Goal: Task Accomplishment & Management: Manage account settings

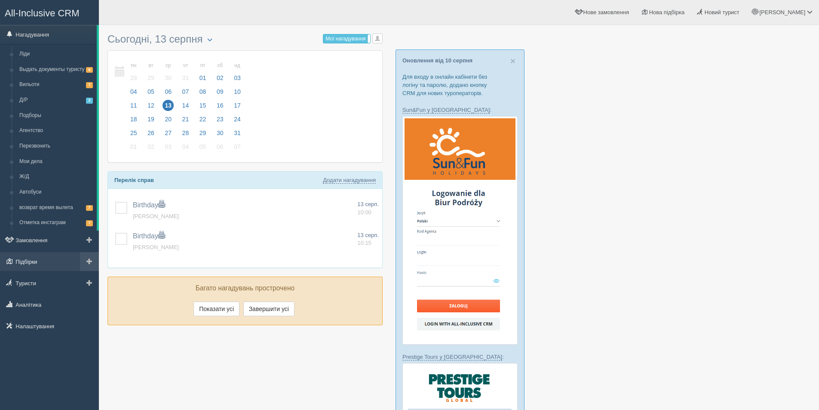
click at [38, 263] on link "Підбірки" at bounding box center [49, 261] width 99 height 19
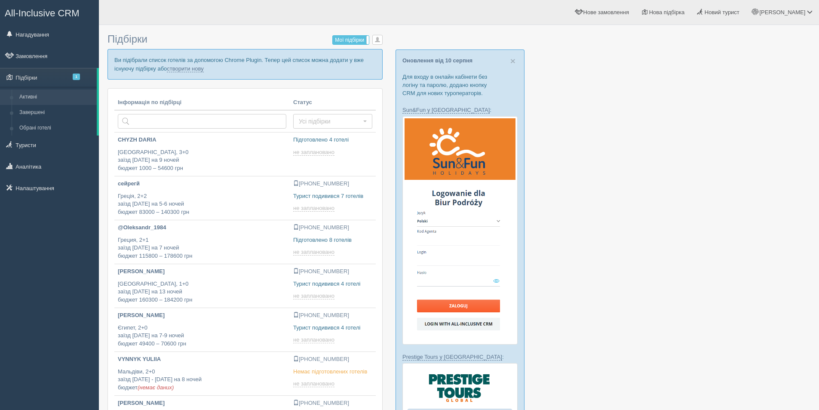
type input "2025-08-13 17:45"
type input "2025-08-13 12:00"
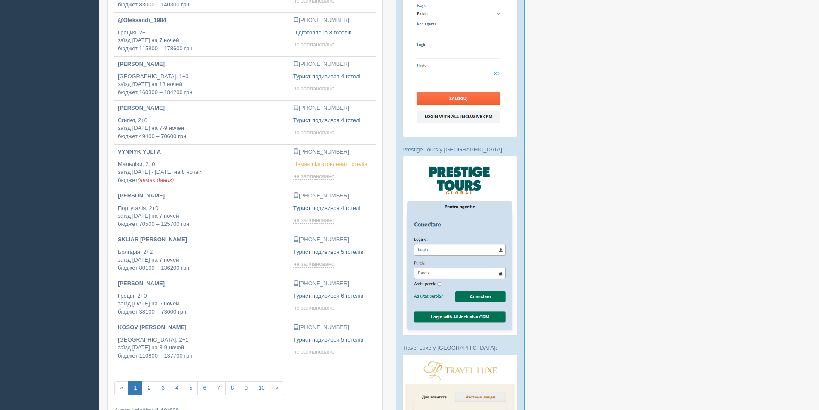
scroll to position [215, 0]
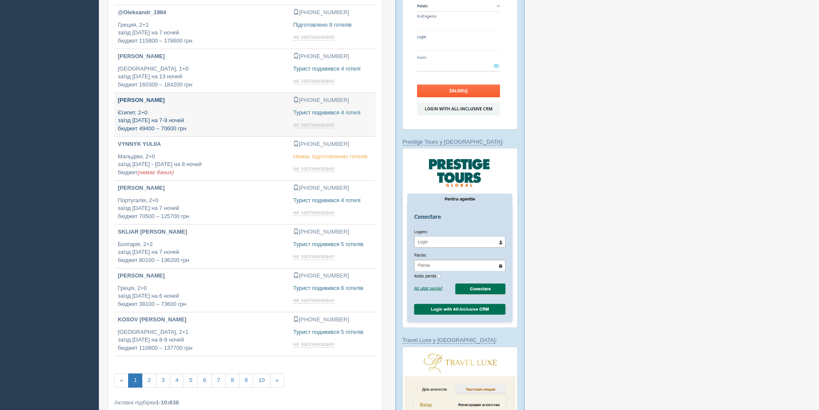
type input "2025-08-13 18:05"
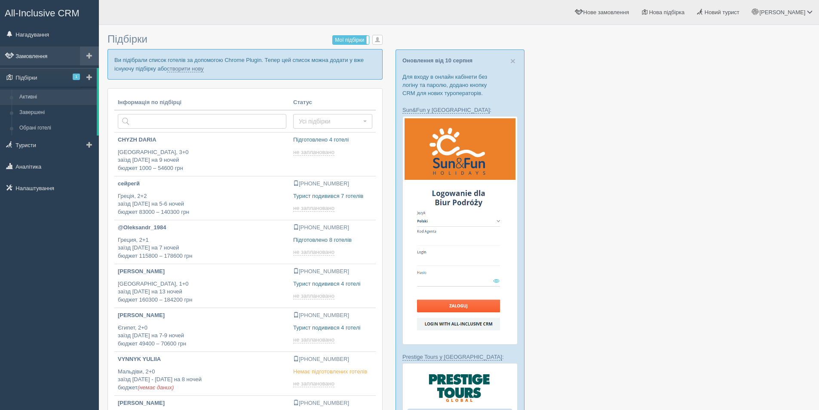
click at [31, 53] on link "Замовлення" at bounding box center [49, 55] width 99 height 19
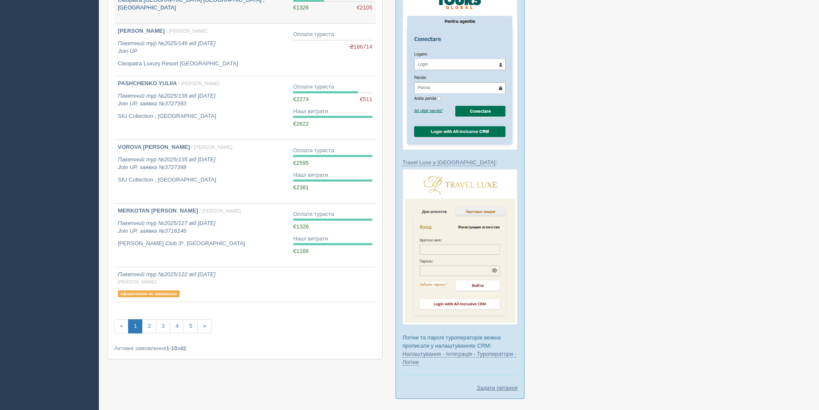
scroll to position [429, 0]
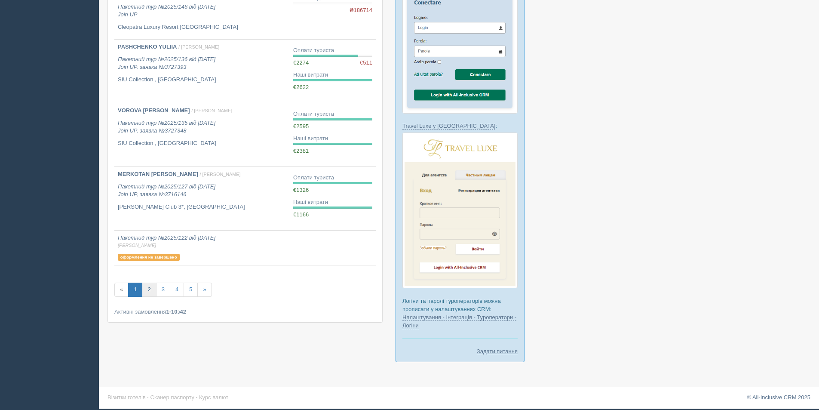
click at [146, 294] on link "2" at bounding box center [149, 289] width 14 height 14
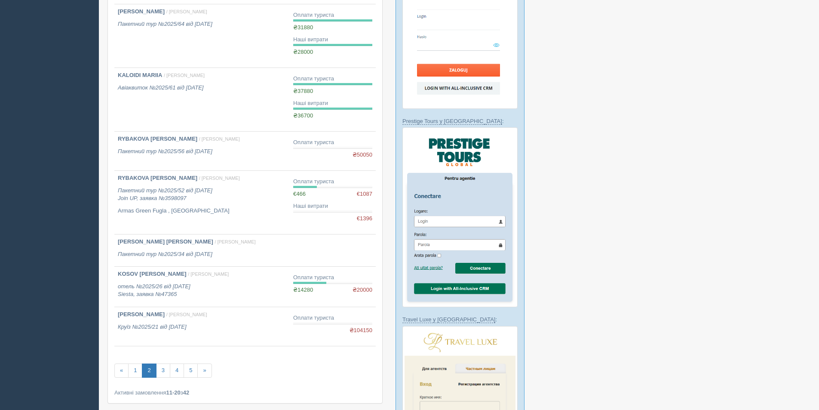
scroll to position [344, 0]
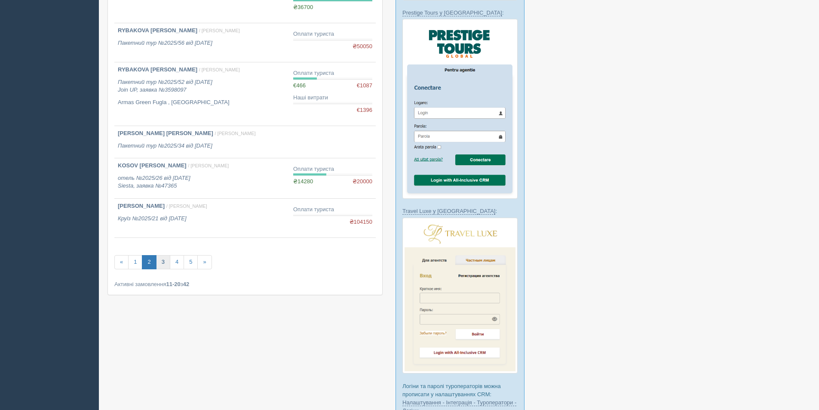
click at [165, 260] on link "3" at bounding box center [163, 262] width 14 height 14
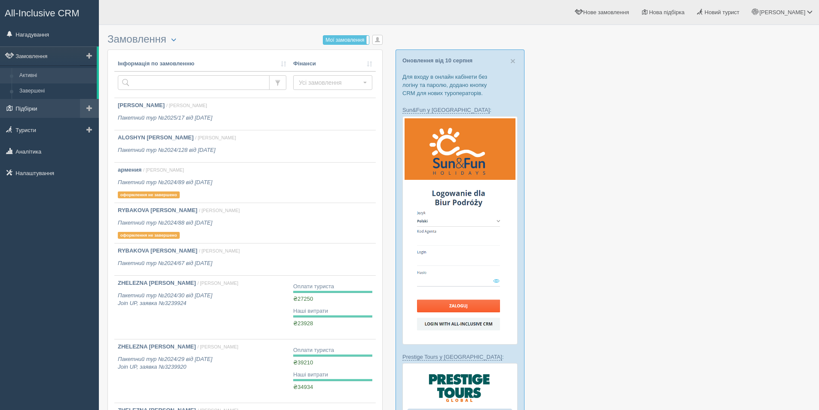
click at [32, 110] on link "Підбірки" at bounding box center [49, 108] width 99 height 19
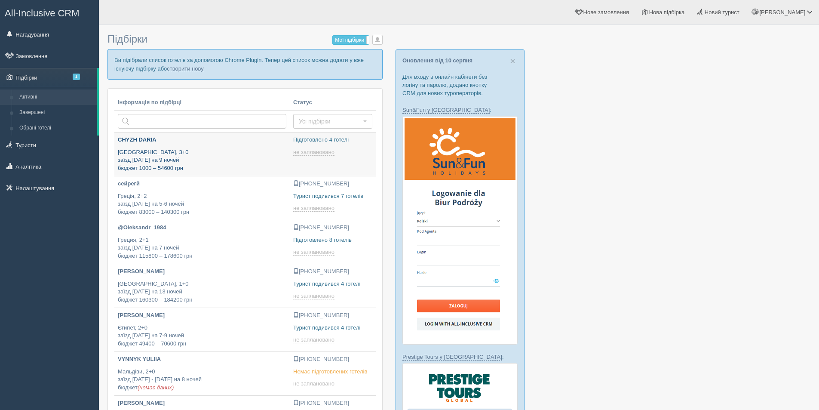
type input "2025-08-13 12:00"
type input "2025-08-13 15:40"
type input "2025-08-13 19:55"
type input "2025-08-13 14:40"
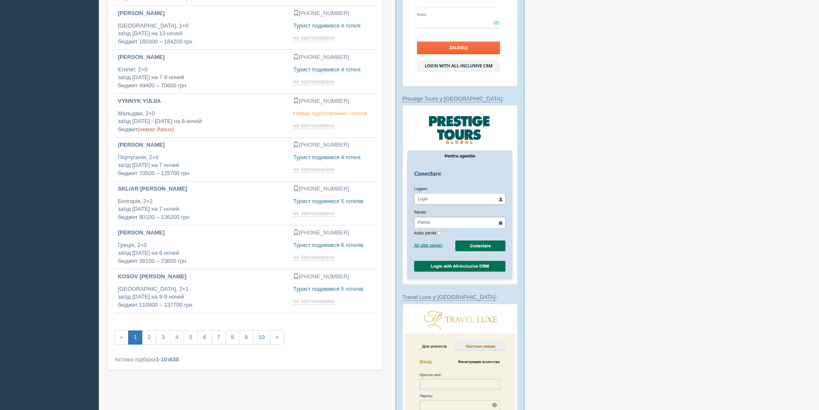
type input "2025-08-13 14:10"
click at [149, 339] on link "2" at bounding box center [149, 337] width 14 height 14
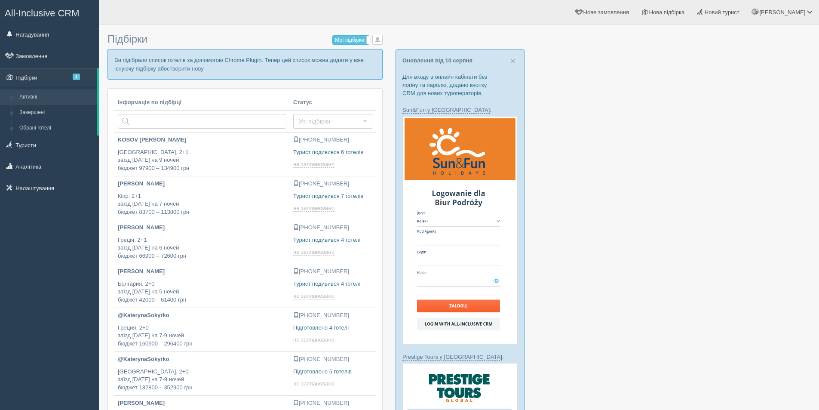
type input "[DATE] 18:30"
type input "2025-08-13 18:10"
type input "2025-08-13 17:50"
click at [144, 181] on p "[PERSON_NAME]" at bounding box center [202, 184] width 168 height 8
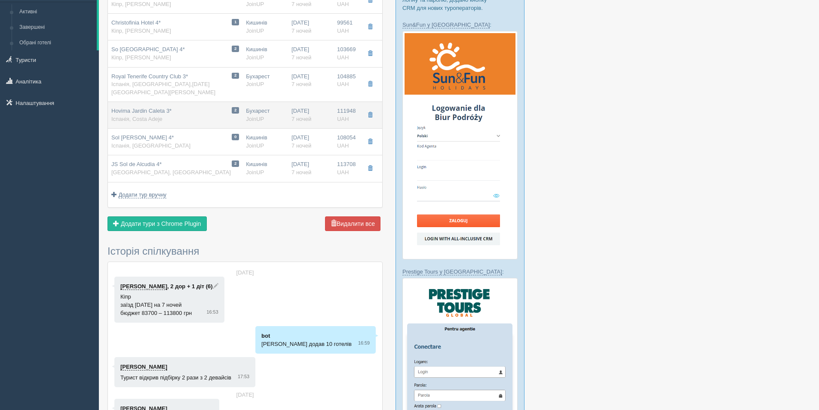
scroll to position [86, 0]
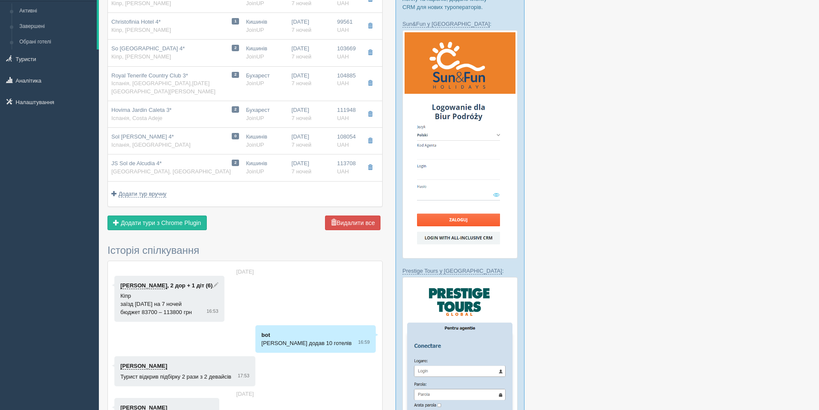
click at [141, 282] on link "[PERSON_NAME]" at bounding box center [143, 285] width 47 height 7
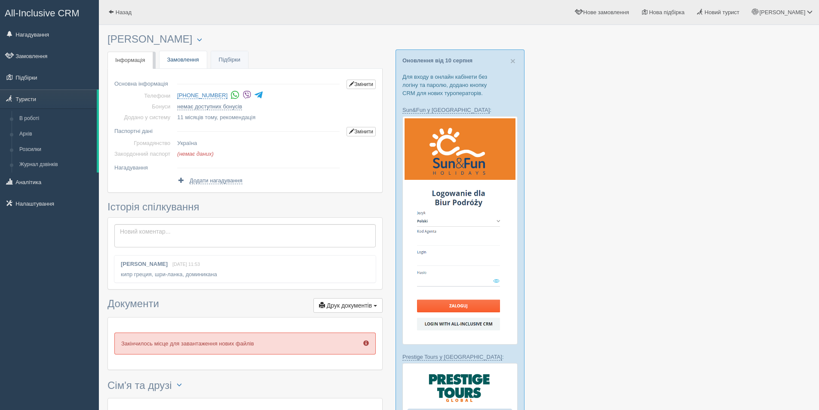
click at [178, 63] on link "Замовлення" at bounding box center [182, 60] width 47 height 18
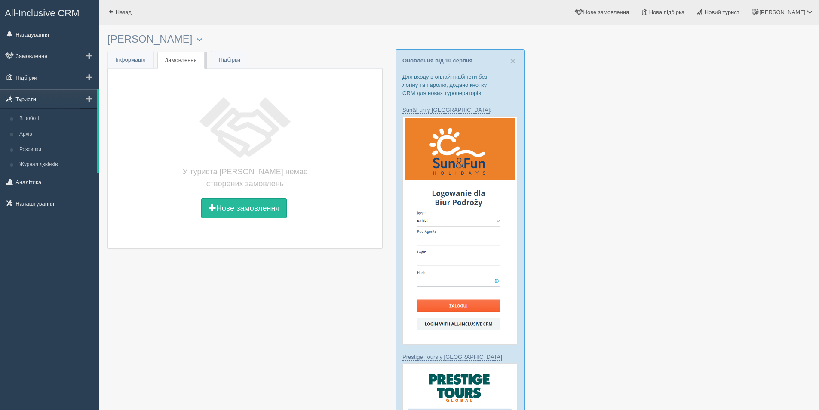
click at [19, 98] on link "Туристи" at bounding box center [48, 98] width 97 height 19
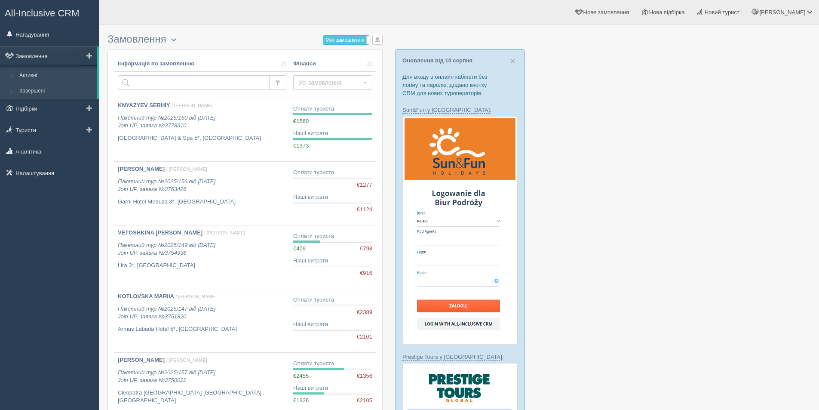
click at [25, 90] on link "Завершені" at bounding box center [55, 90] width 81 height 15
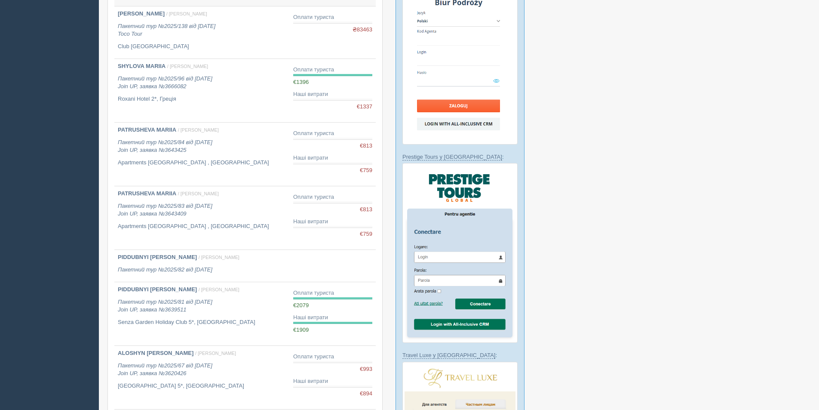
scroll to position [215, 0]
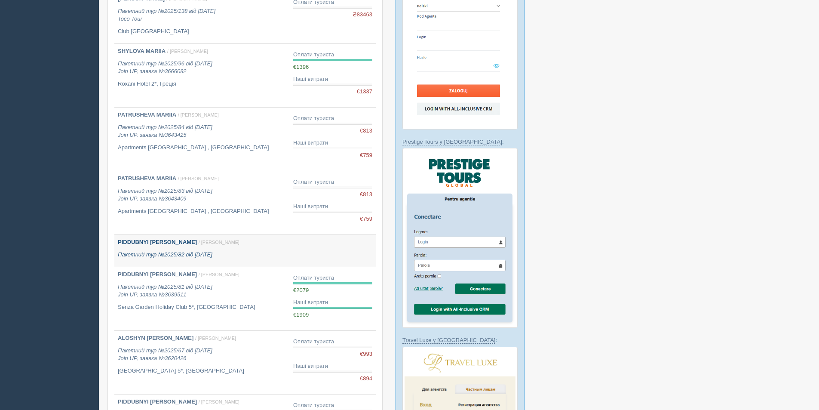
click at [136, 244] on b "PIDDUBNYI [PERSON_NAME]" at bounding box center [157, 242] width 79 height 6
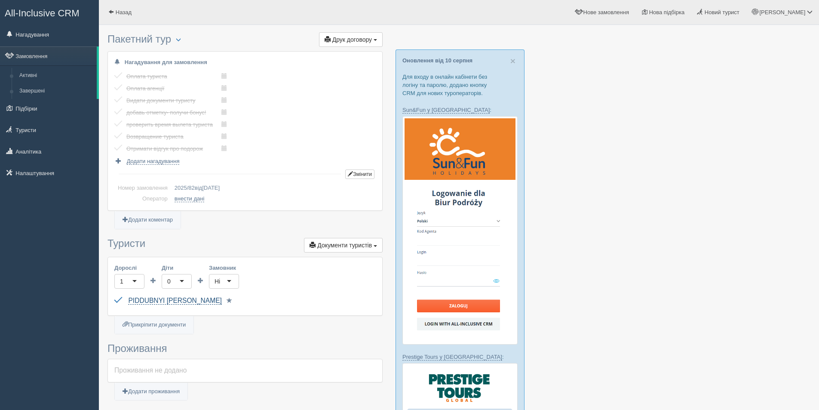
click at [178, 299] on link "PIDDUBNYI [PERSON_NAME]" at bounding box center [175, 301] width 94 height 8
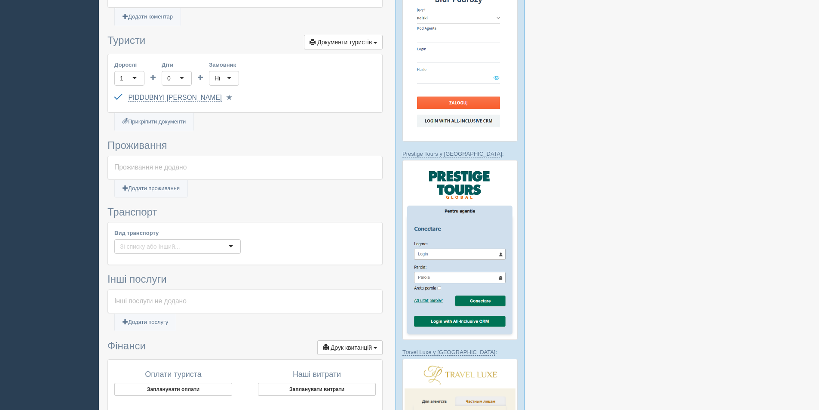
scroll to position [258, 0]
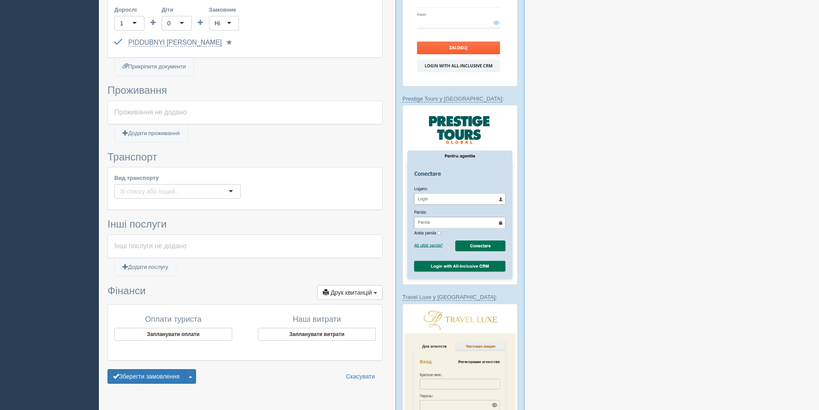
click at [671, 161] on div at bounding box center [458, 156] width 703 height 770
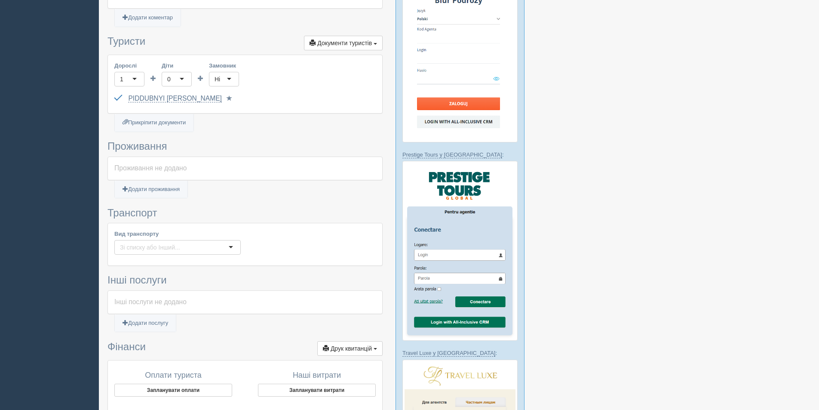
scroll to position [0, 0]
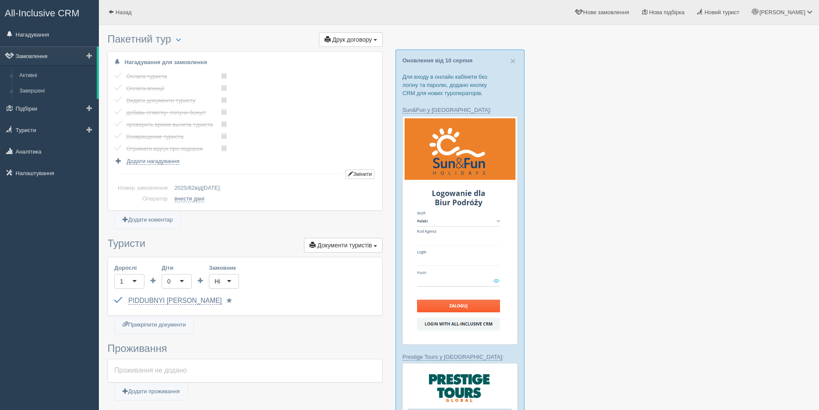
click at [29, 58] on link "Замовлення" at bounding box center [48, 55] width 97 height 19
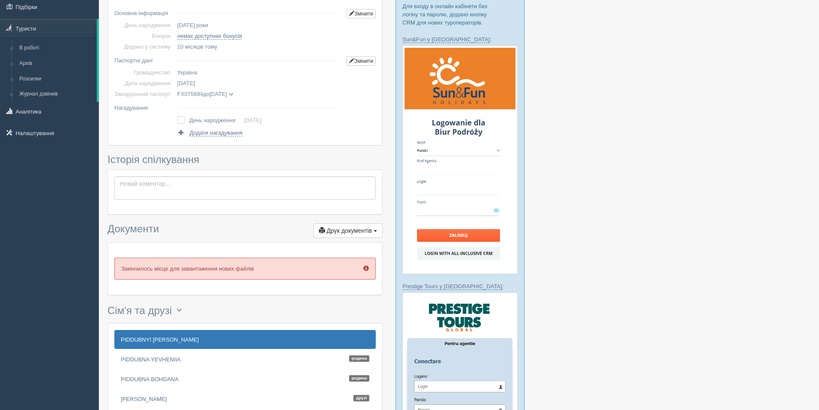
scroll to position [129, 0]
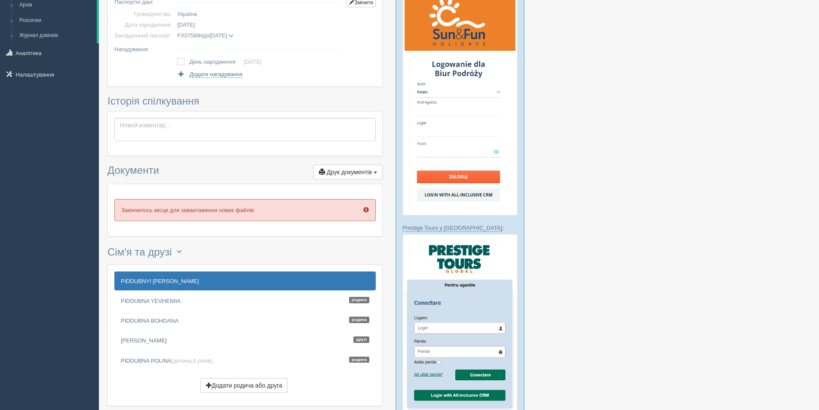
drag, startPoint x: 162, startPoint y: 303, endPoint x: 662, endPoint y: 299, distance: 500.3
click at [663, 299] on div at bounding box center [458, 285] width 703 height 770
click at [158, 322] on link "PIDDUBNA BOHDANA Родина" at bounding box center [244, 320] width 261 height 19
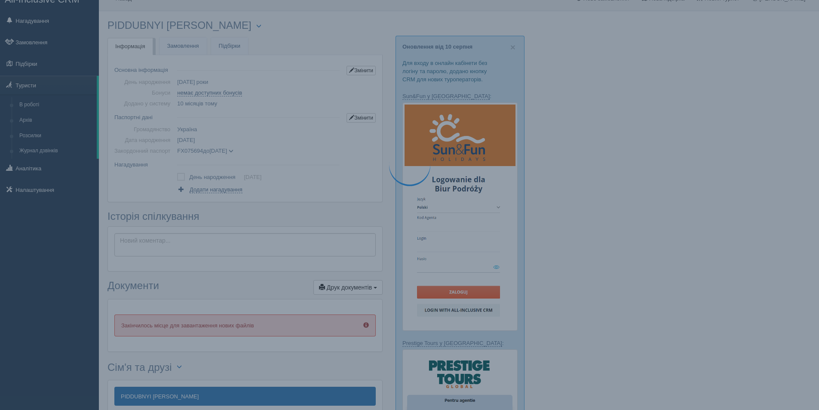
scroll to position [0, 0]
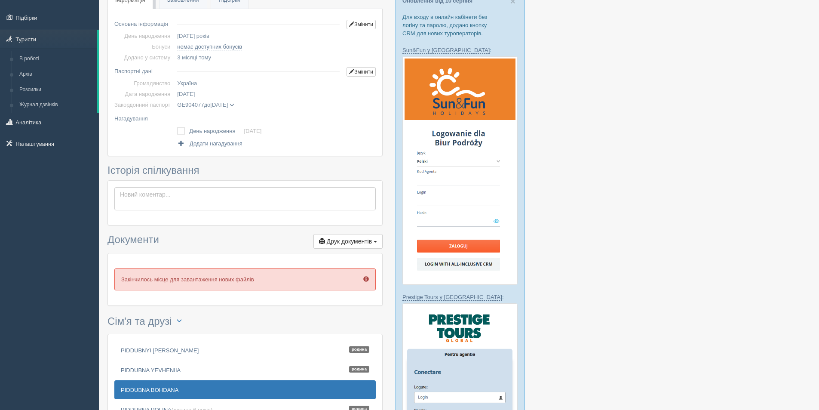
scroll to position [301, 0]
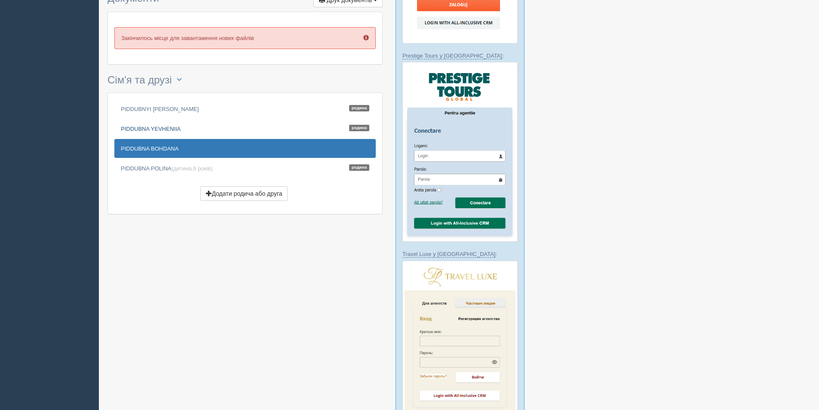
click at [160, 132] on link "PIDDUBNA YEVHENIIA Родина" at bounding box center [244, 128] width 261 height 19
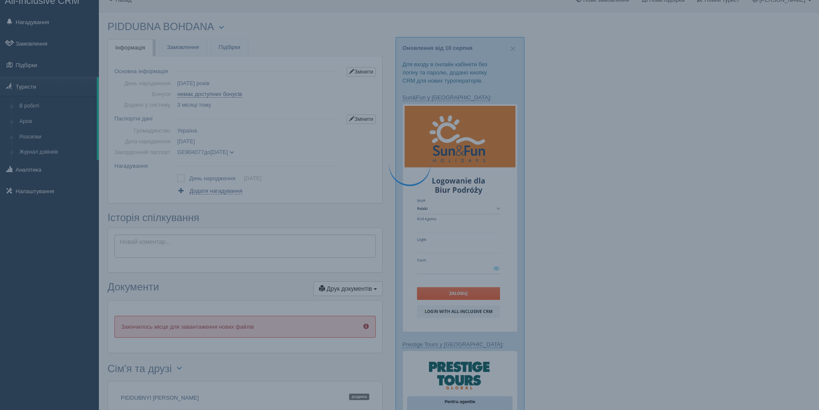
scroll to position [0, 0]
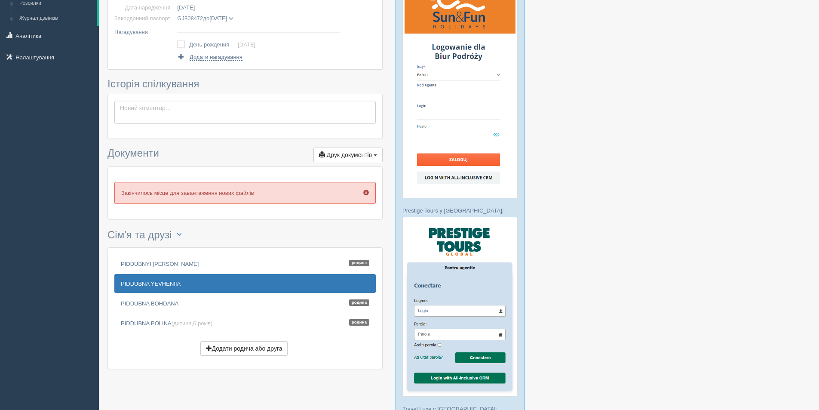
scroll to position [172, 0]
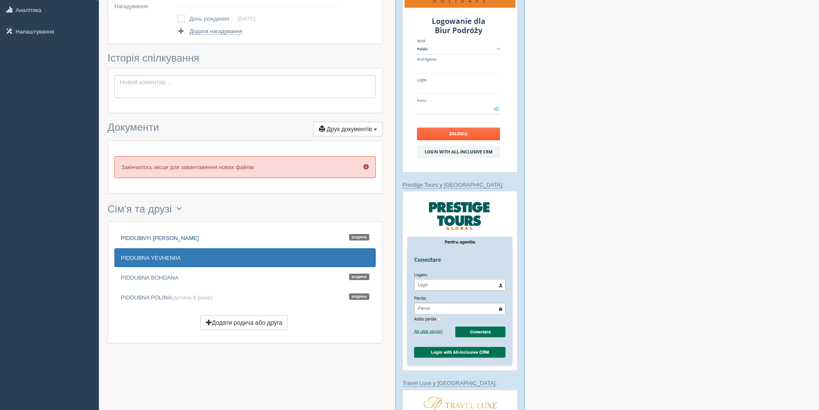
click at [151, 244] on link "PIDDUBNYI VLADYSLAV Родина" at bounding box center [244, 237] width 261 height 19
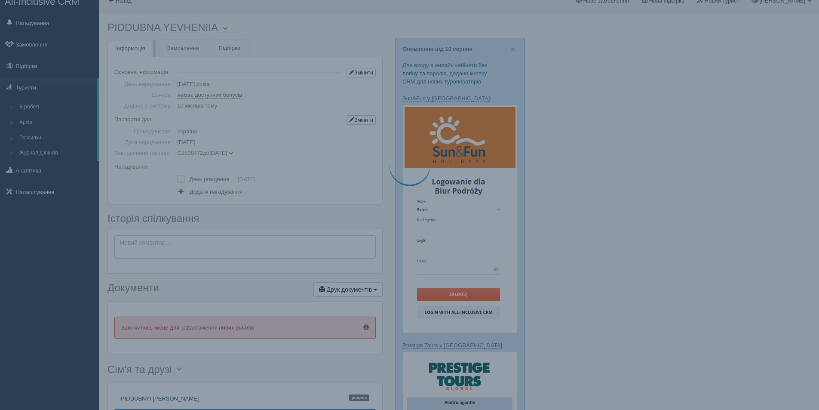
scroll to position [0, 0]
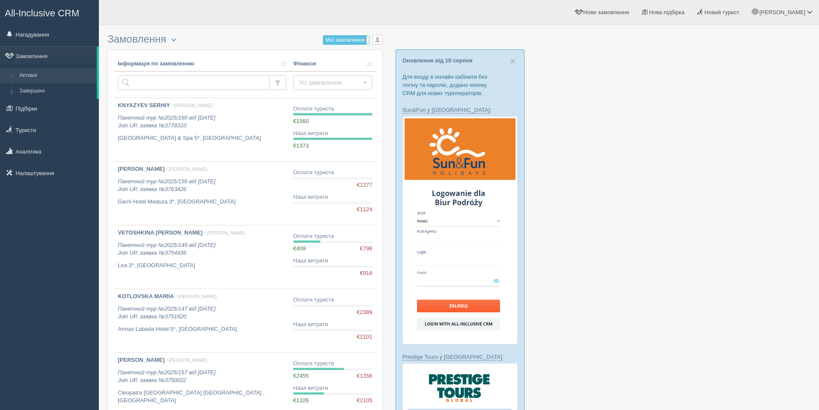
click at [696, 150] on div at bounding box center [458, 414] width 703 height 770
drag, startPoint x: 46, startPoint y: 108, endPoint x: 39, endPoint y: 97, distance: 13.1
click at [45, 108] on link "Підбірки" at bounding box center [49, 108] width 99 height 19
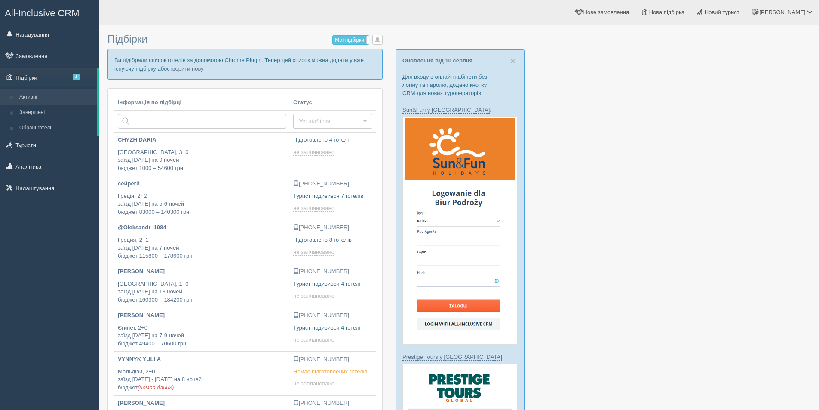
click at [34, 58] on link "Замовлення" at bounding box center [49, 55] width 99 height 19
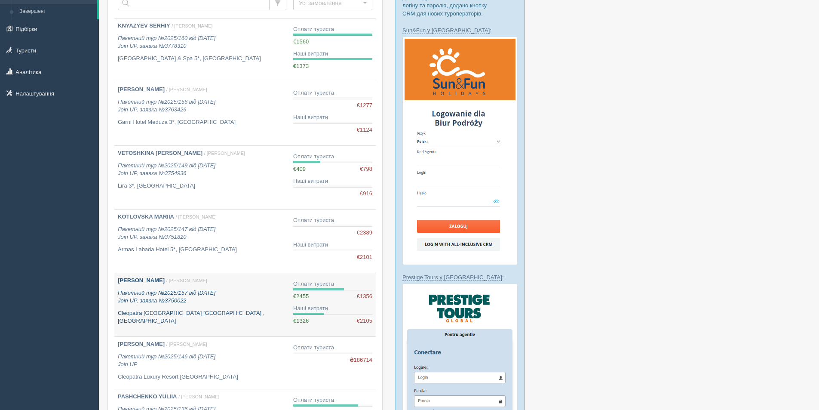
scroll to position [86, 0]
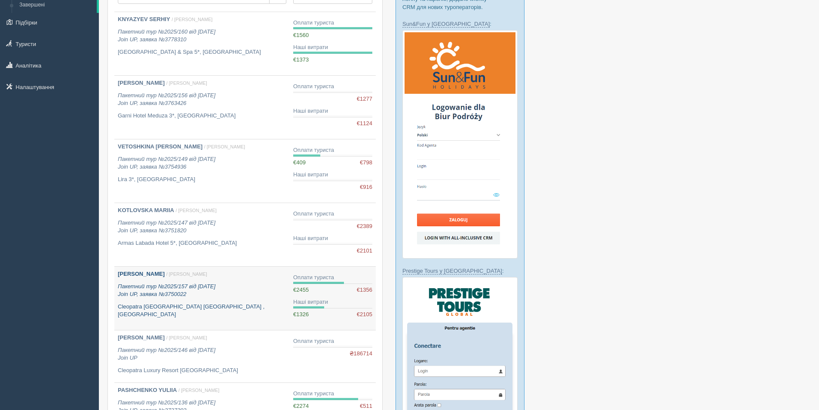
click at [228, 290] on p "Пакетний тур №2025/157 від 12.07.2025 Join UP, заявка №3750022" at bounding box center [202, 290] width 168 height 16
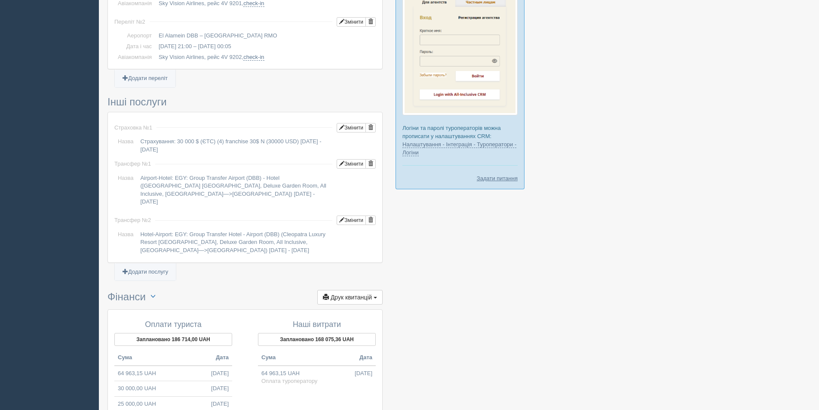
scroll to position [724, 0]
